Goal: Task Accomplishment & Management: Manage account settings

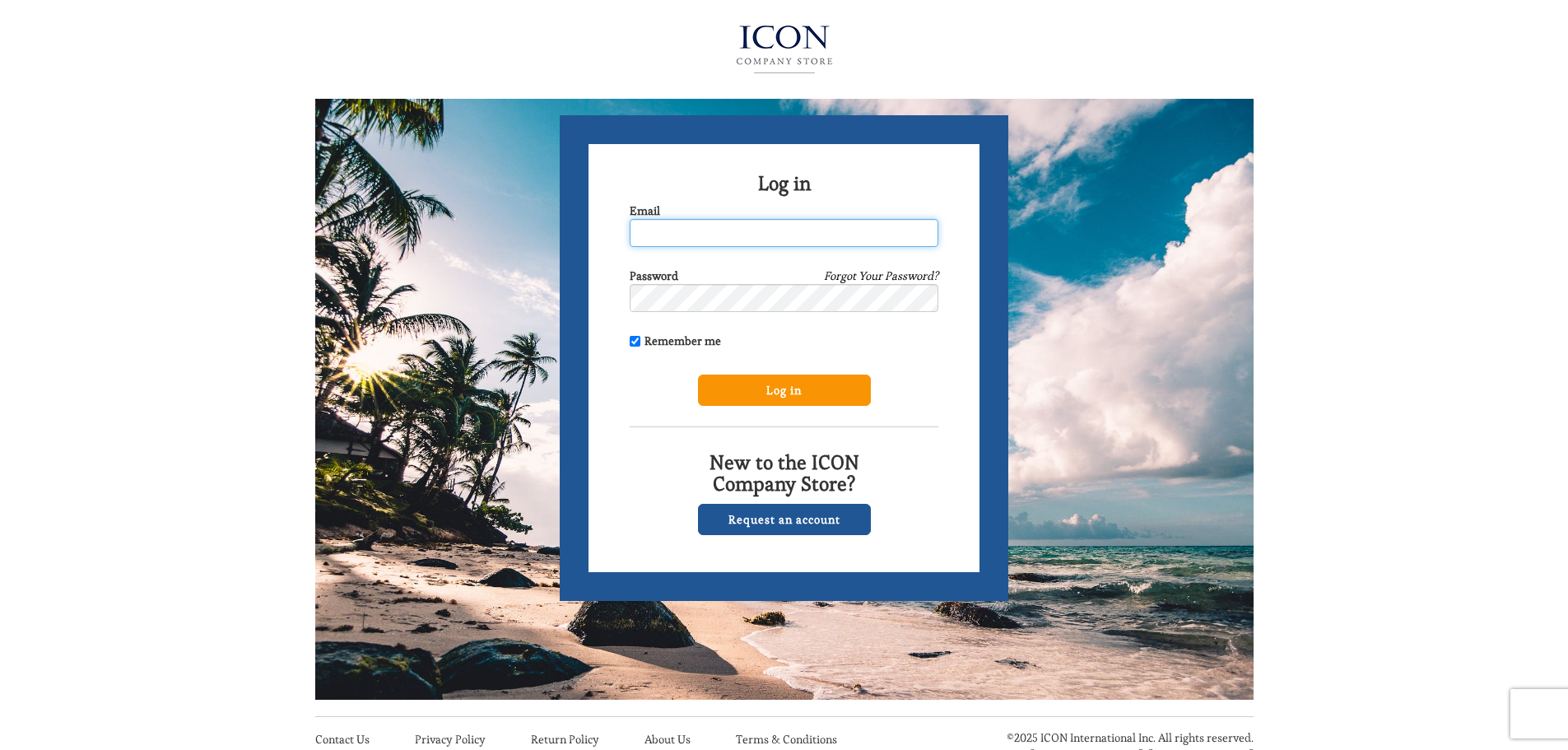
type input "[EMAIL_ADDRESS][DOMAIN_NAME]"
click at [752, 394] on input "Log in" at bounding box center [784, 390] width 173 height 31
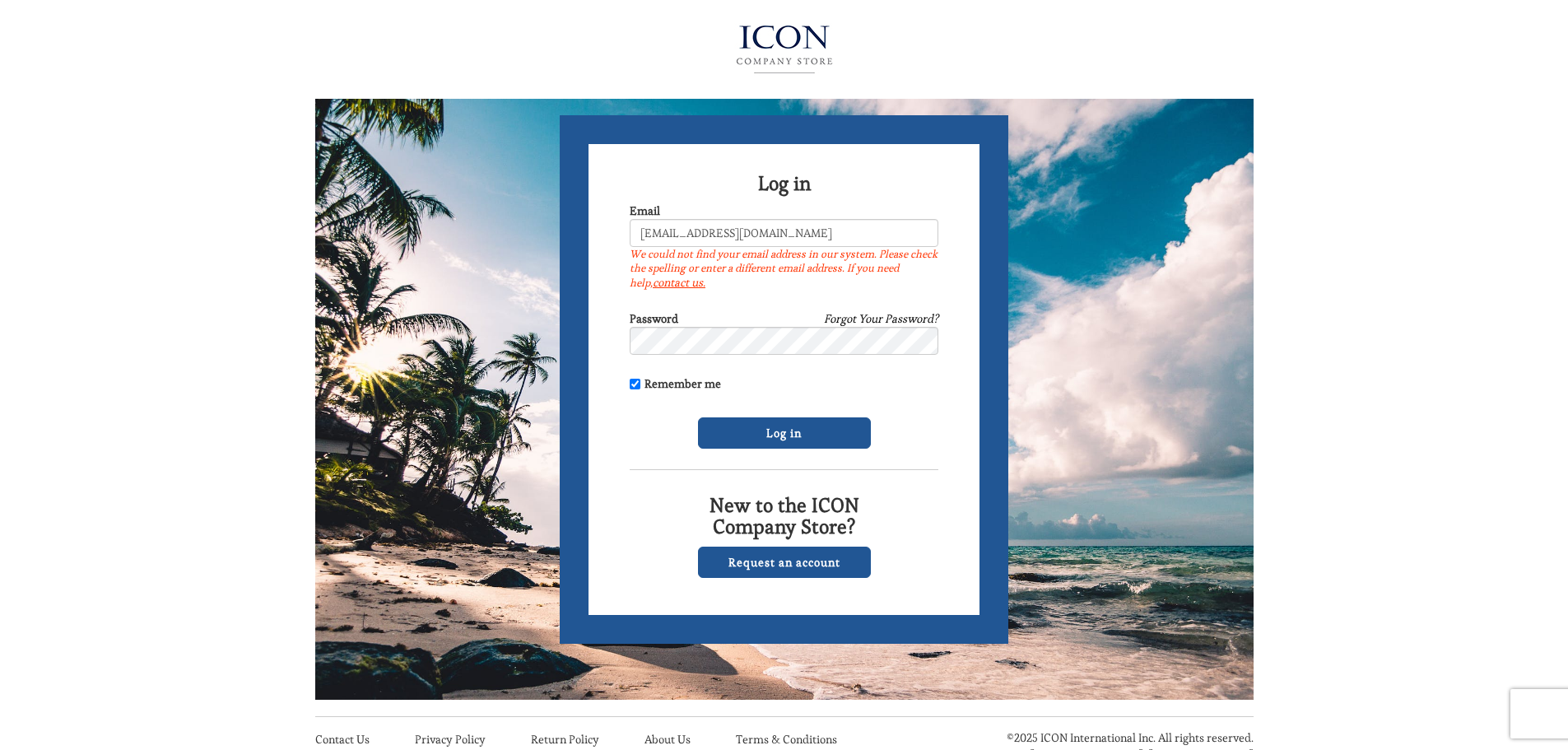
click at [850, 321] on link "Forgot Your Password?" at bounding box center [880, 318] width 114 height 16
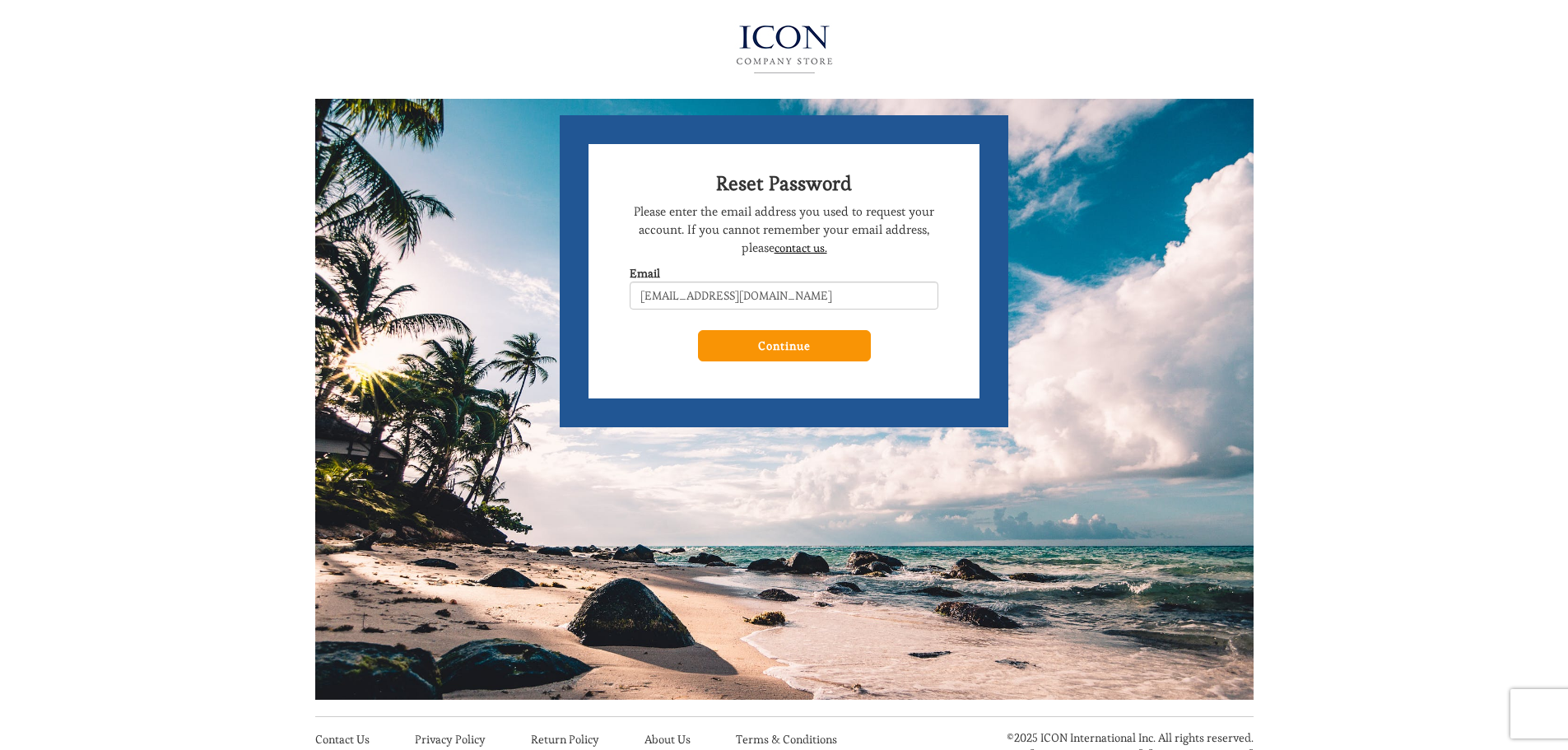
type input "[EMAIL_ADDRESS][DOMAIN_NAME]"
click at [848, 344] on input "Continue" at bounding box center [784, 346] width 173 height 31
